Goal: Find specific page/section: Find specific page/section

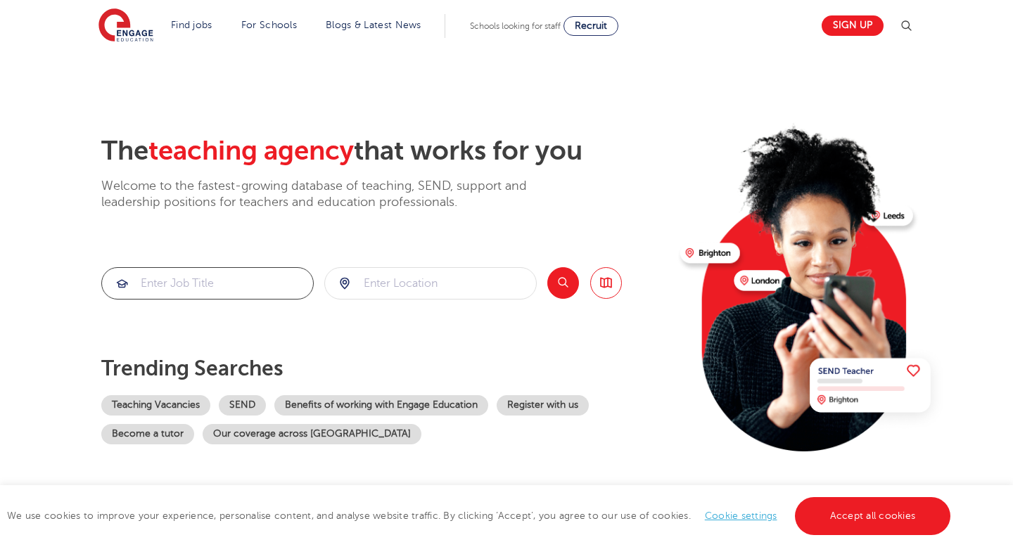
click at [279, 296] on input "search" at bounding box center [207, 283] width 211 height 31
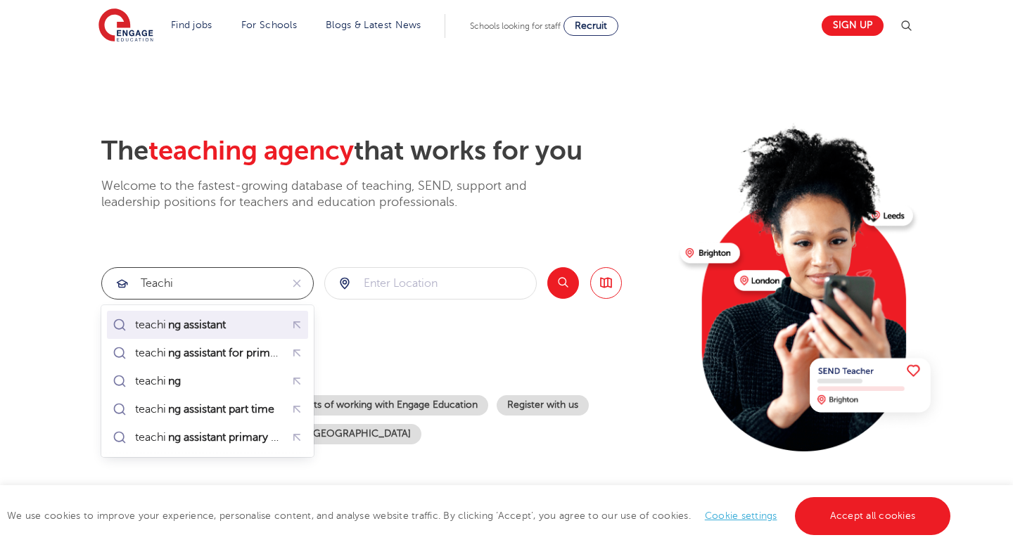
click at [198, 322] on mark "ng assistant" at bounding box center [197, 325] width 62 height 17
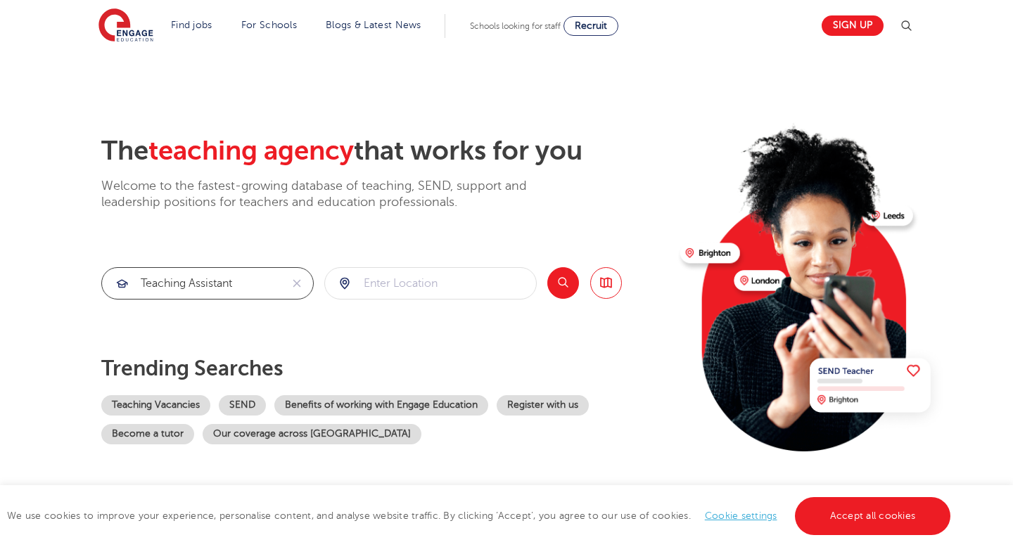
type input "teaching assistant"
click at [367, 275] on input "search" at bounding box center [430, 283] width 211 height 31
click at [563, 289] on button "Search" at bounding box center [563, 283] width 32 height 32
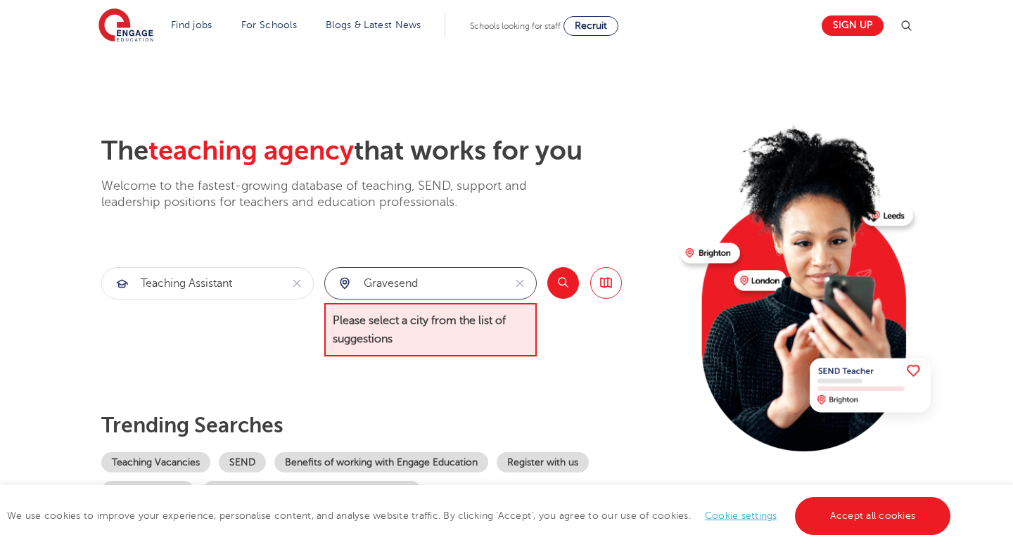
click at [454, 287] on input "gravesend" at bounding box center [414, 283] width 179 height 31
type input "g"
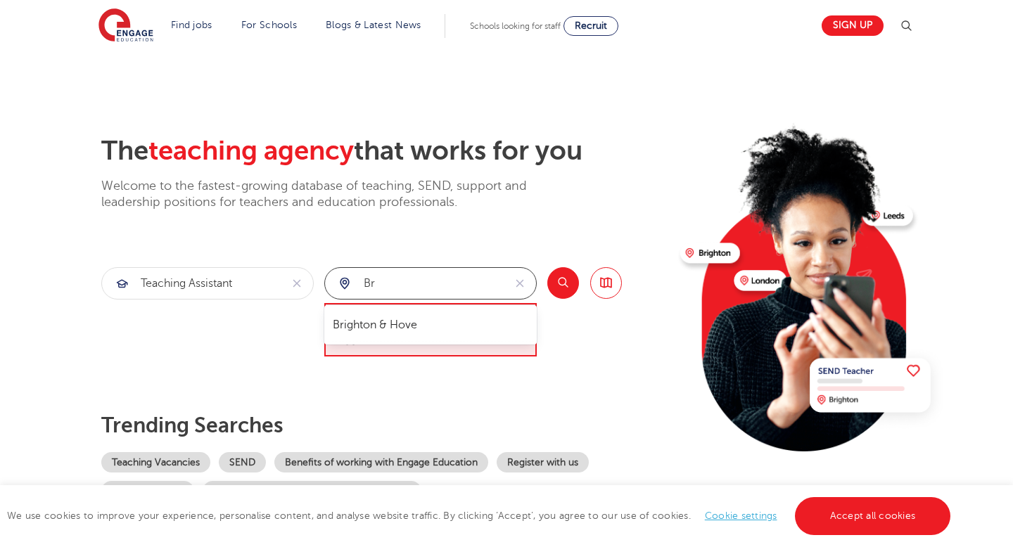
type input "b"
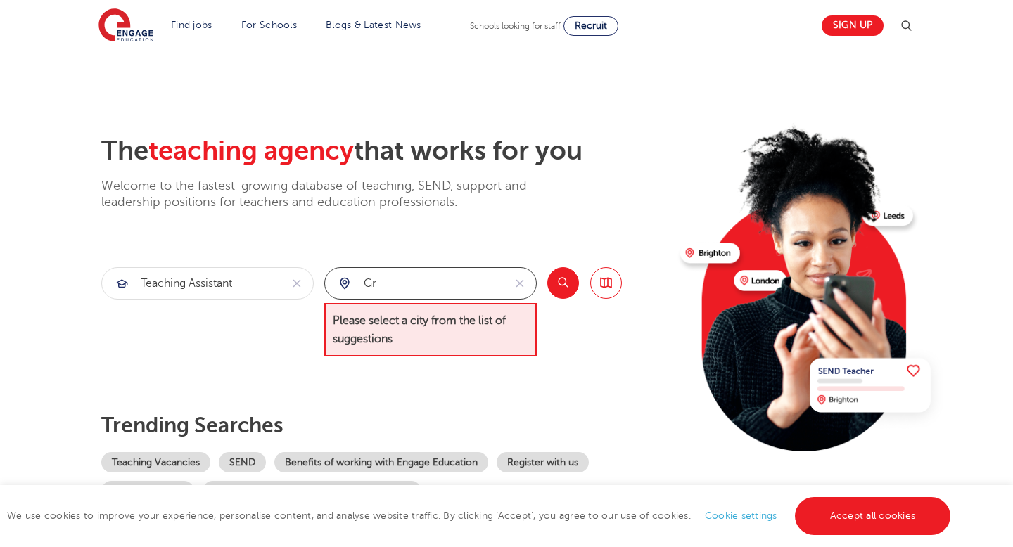
type input "g"
